Goal: Information Seeking & Learning: Learn about a topic

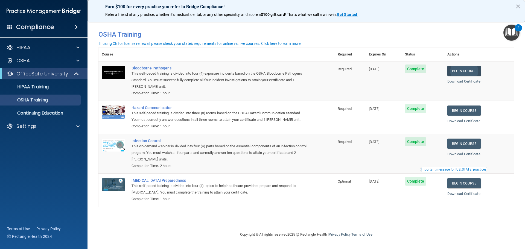
click at [461, 71] on link "Begin Course" at bounding box center [463, 71] width 33 height 10
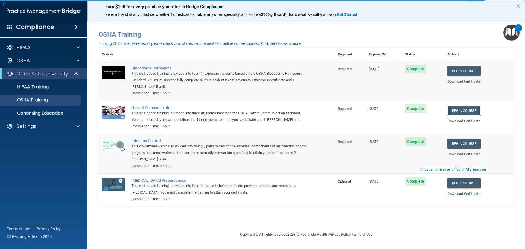
click at [468, 109] on link "Begin Course" at bounding box center [463, 111] width 33 height 10
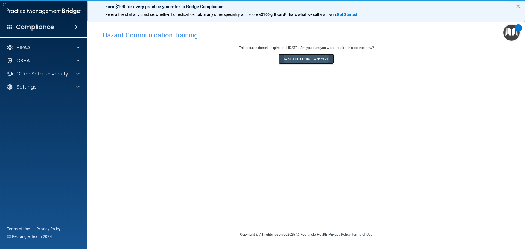
click at [289, 59] on button "Take the course anyway!" at bounding box center [306, 59] width 55 height 10
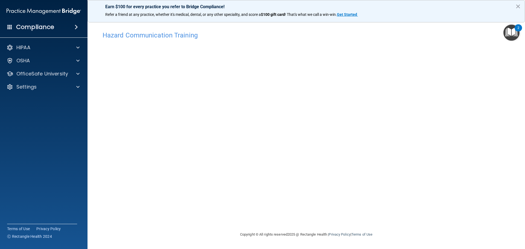
click at [407, 98] on div "Hazard Communication Training This course doesn’t expire until 11/07/2025. Are …" at bounding box center [305, 129] width 415 height 203
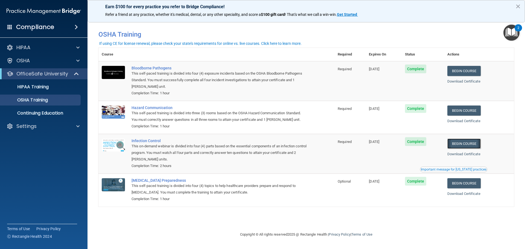
click at [462, 147] on link "Begin Course" at bounding box center [463, 144] width 33 height 10
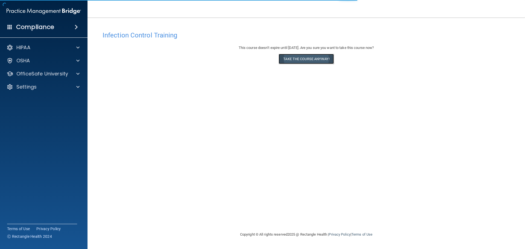
click at [315, 59] on button "Take the course anyway!" at bounding box center [306, 59] width 55 height 10
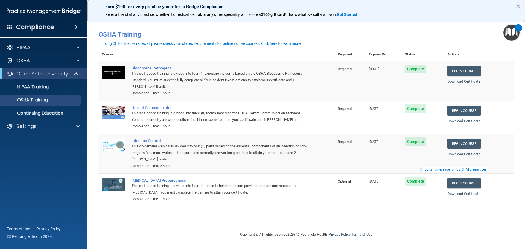
click at [517, 7] on button "×" at bounding box center [517, 6] width 5 height 9
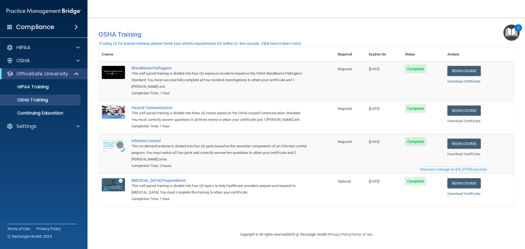
click at [36, 27] on h4 "Compliance" at bounding box center [35, 27] width 38 height 8
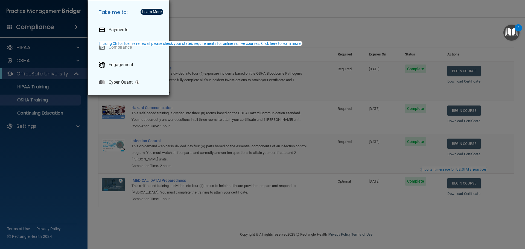
click at [49, 149] on div "Take me to: Payments Compliance Engagement Cyber Quant" at bounding box center [262, 124] width 525 height 249
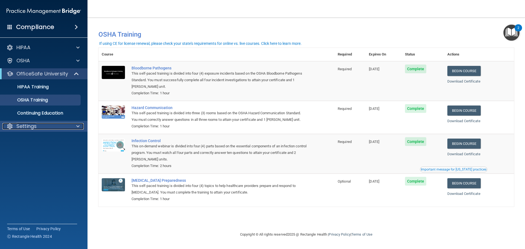
click at [57, 128] on div "Settings" at bounding box center [36, 126] width 68 height 7
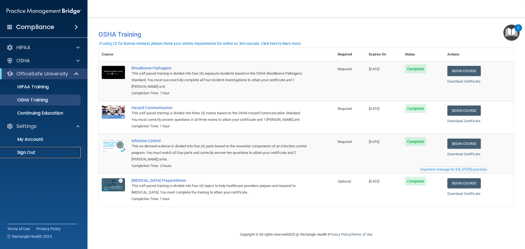
click at [33, 152] on p "Sign Out" at bounding box center [41, 152] width 75 height 5
